Goal: Task Accomplishment & Management: Use online tool/utility

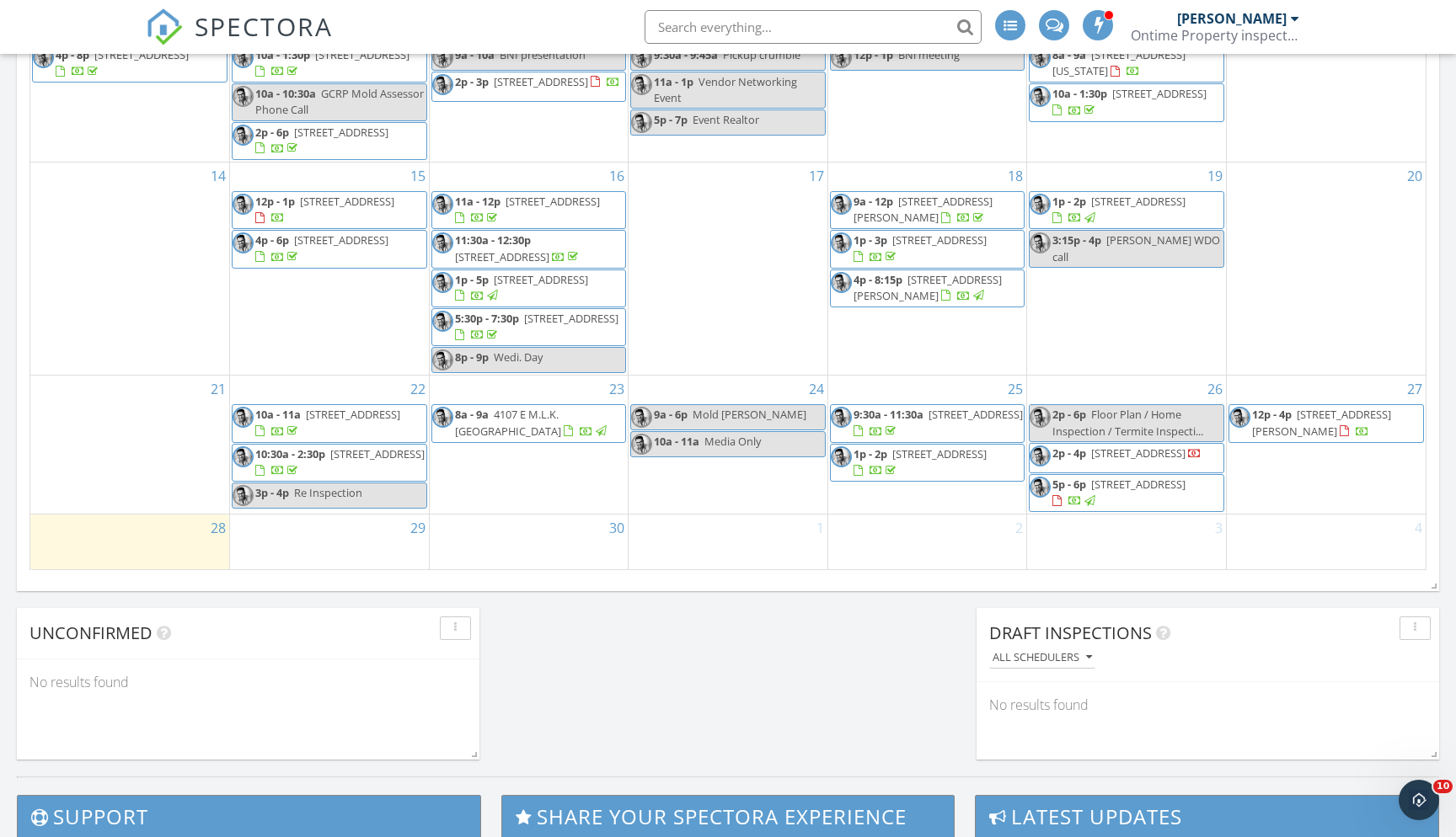
click at [1315, 415] on span "16502 Windsor Park Dr, Lutz 33549" at bounding box center [1322, 422] width 139 height 31
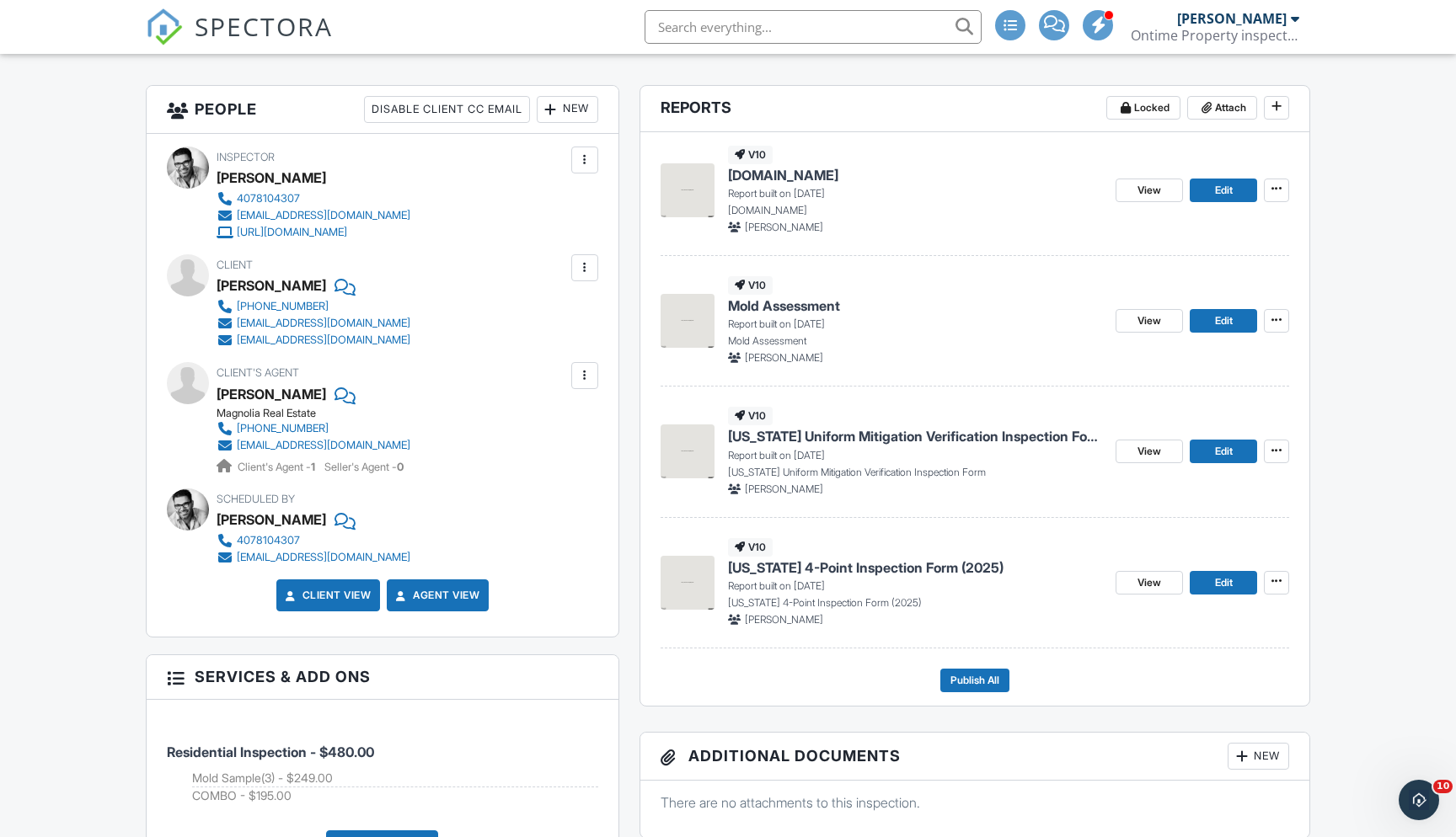
click at [794, 176] on span "[DOMAIN_NAME]" at bounding box center [784, 175] width 111 height 18
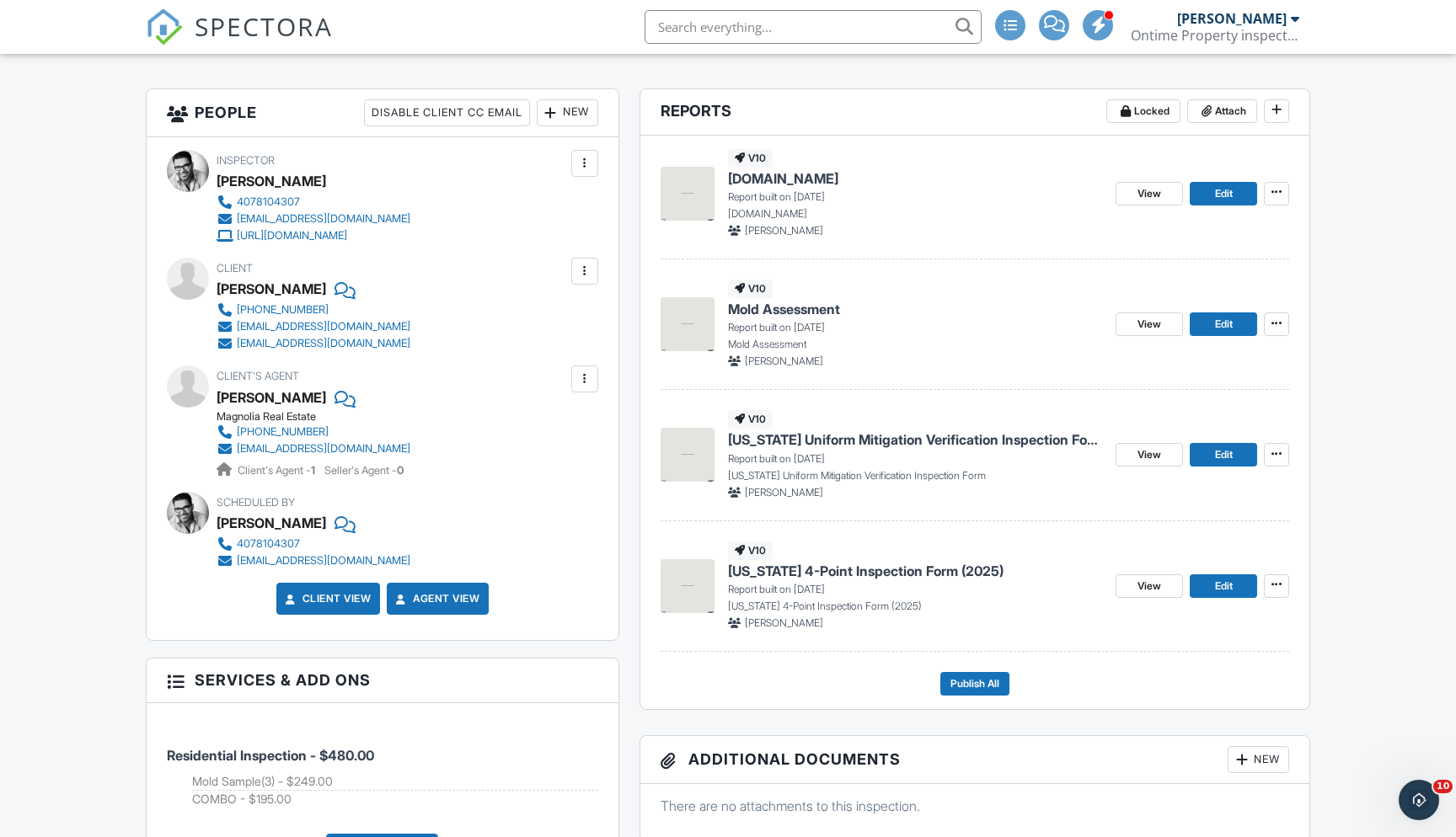
scroll to position [232, 0]
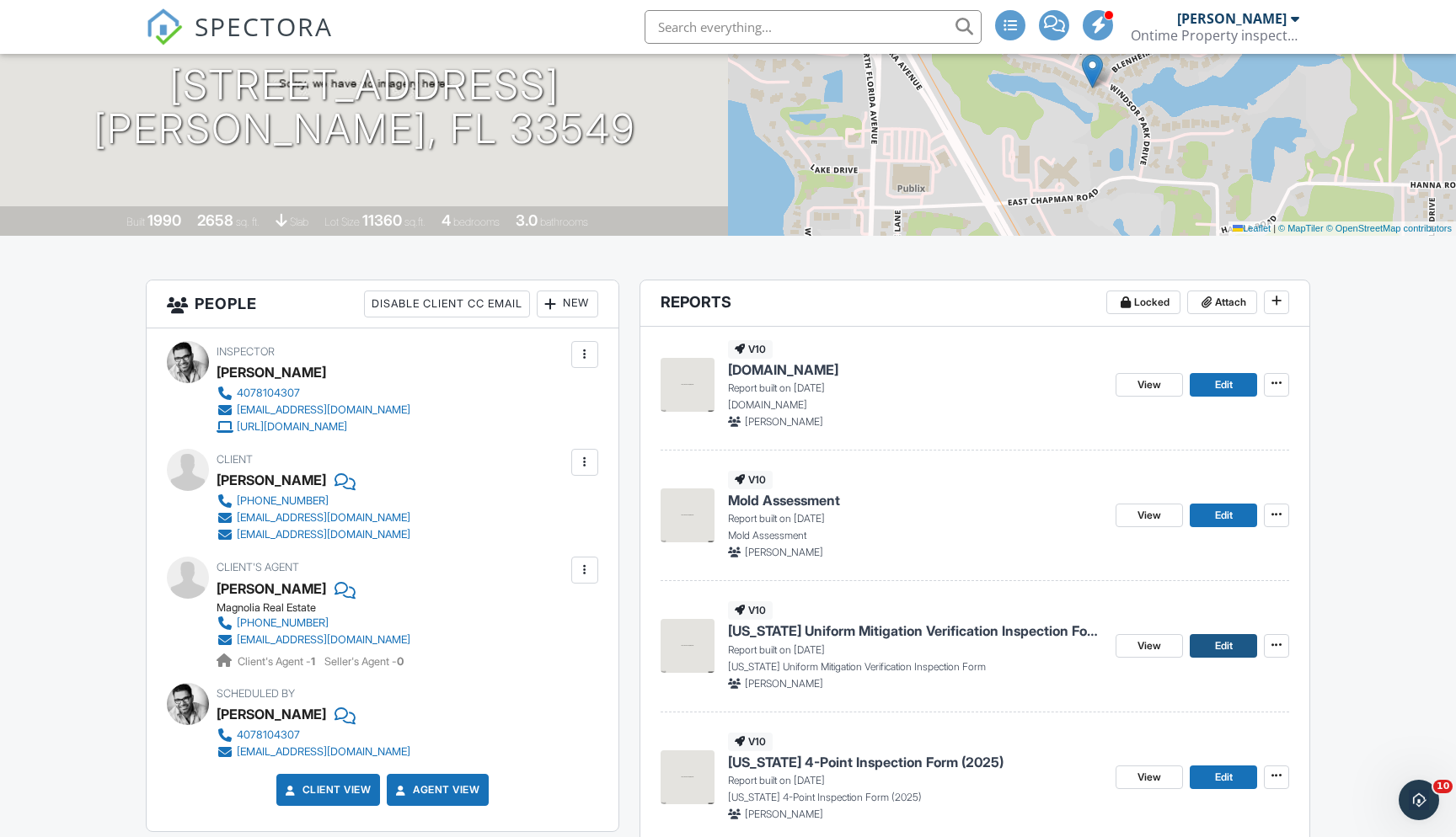
click at [1217, 639] on span "Edit" at bounding box center [1224, 646] width 18 height 17
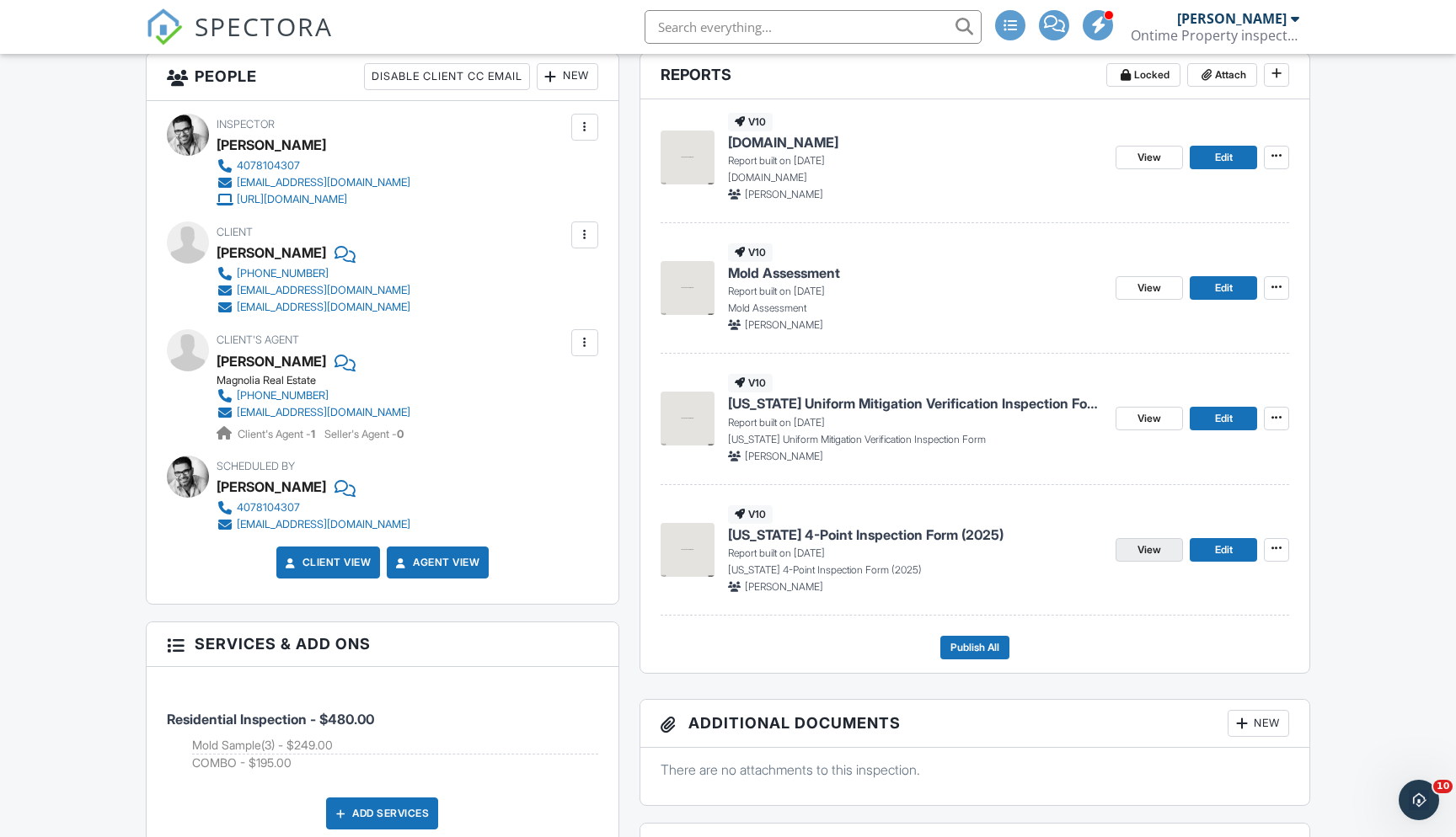
click at [1163, 545] on link "View" at bounding box center [1149, 550] width 68 height 24
click at [1227, 555] on span "Edit" at bounding box center [1224, 550] width 18 height 17
